Goal: Register for event/course

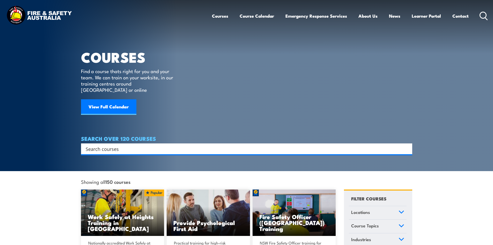
click at [342, 145] on input "Search input" at bounding box center [243, 149] width 315 height 8
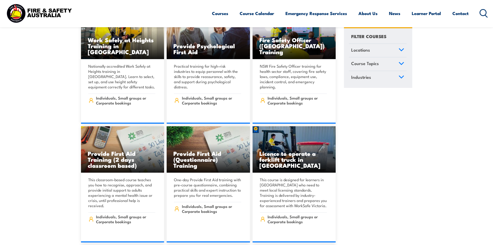
scroll to position [181, 0]
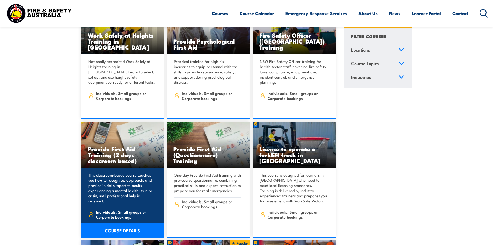
click at [114, 224] on link "COURSE DETAILS" at bounding box center [122, 230] width 83 height 14
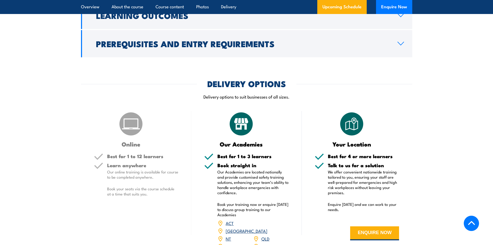
scroll to position [699, 0]
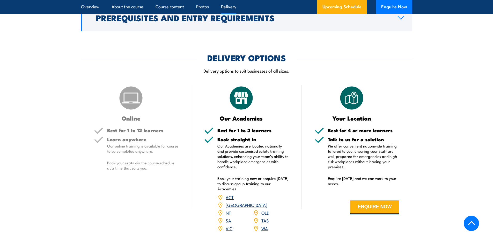
click at [230, 225] on link "VIC" at bounding box center [229, 228] width 7 height 6
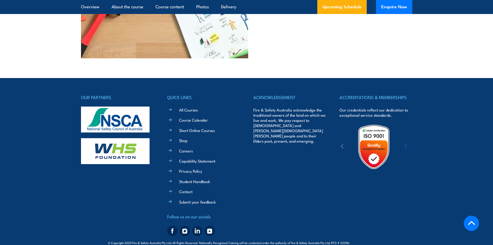
scroll to position [1417, 0]
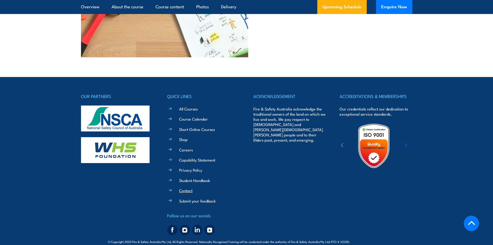
click at [186, 187] on link "Contact" at bounding box center [185, 189] width 13 height 5
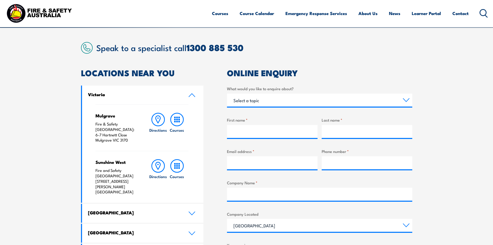
scroll to position [26, 0]
